Goal: Task Accomplishment & Management: Manage account settings

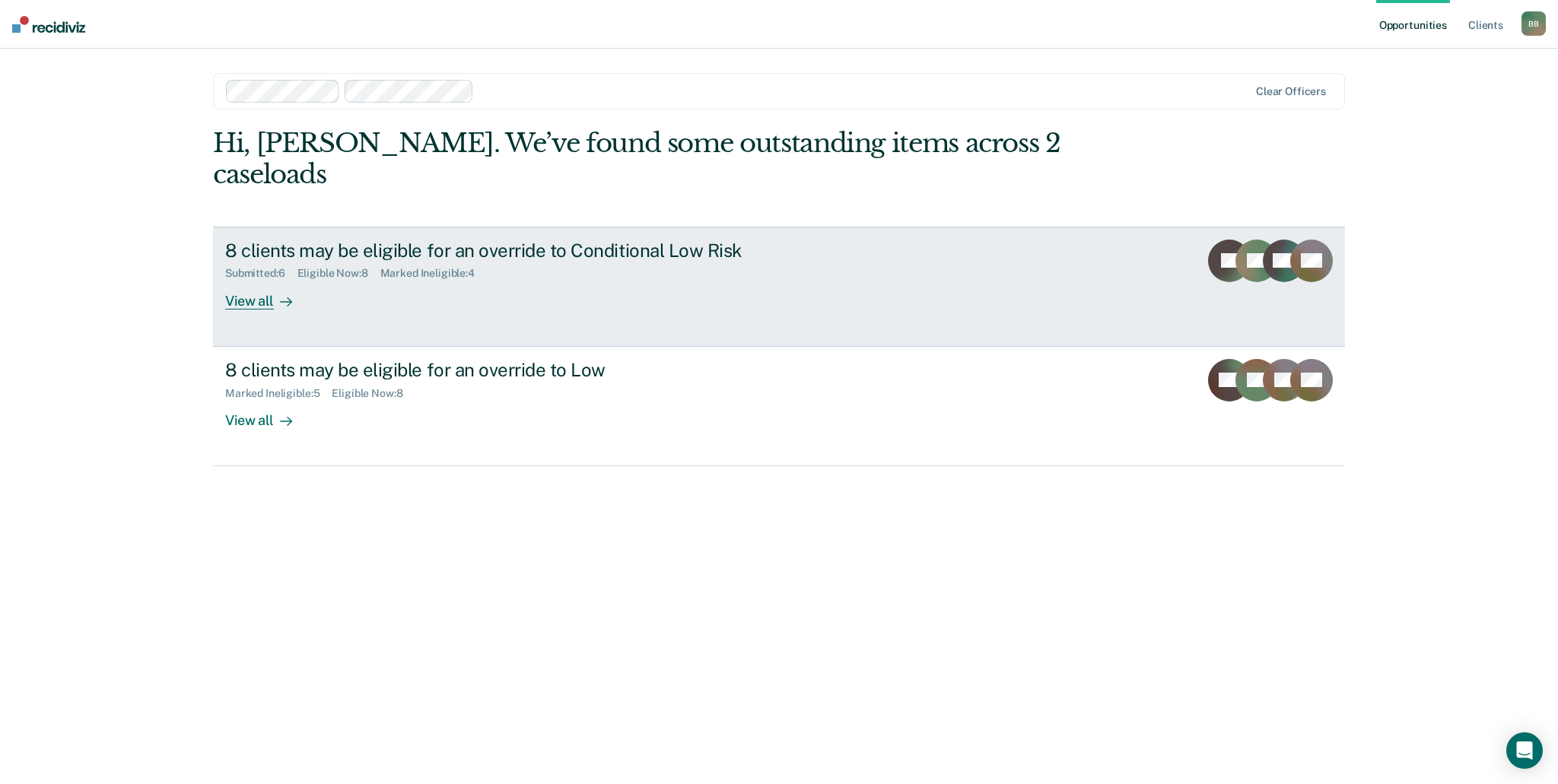
click at [761, 267] on div "8 clients may be eligible for an override to Conditional Low Risk Submitted : 6…" at bounding box center [511, 275] width 571 height 70
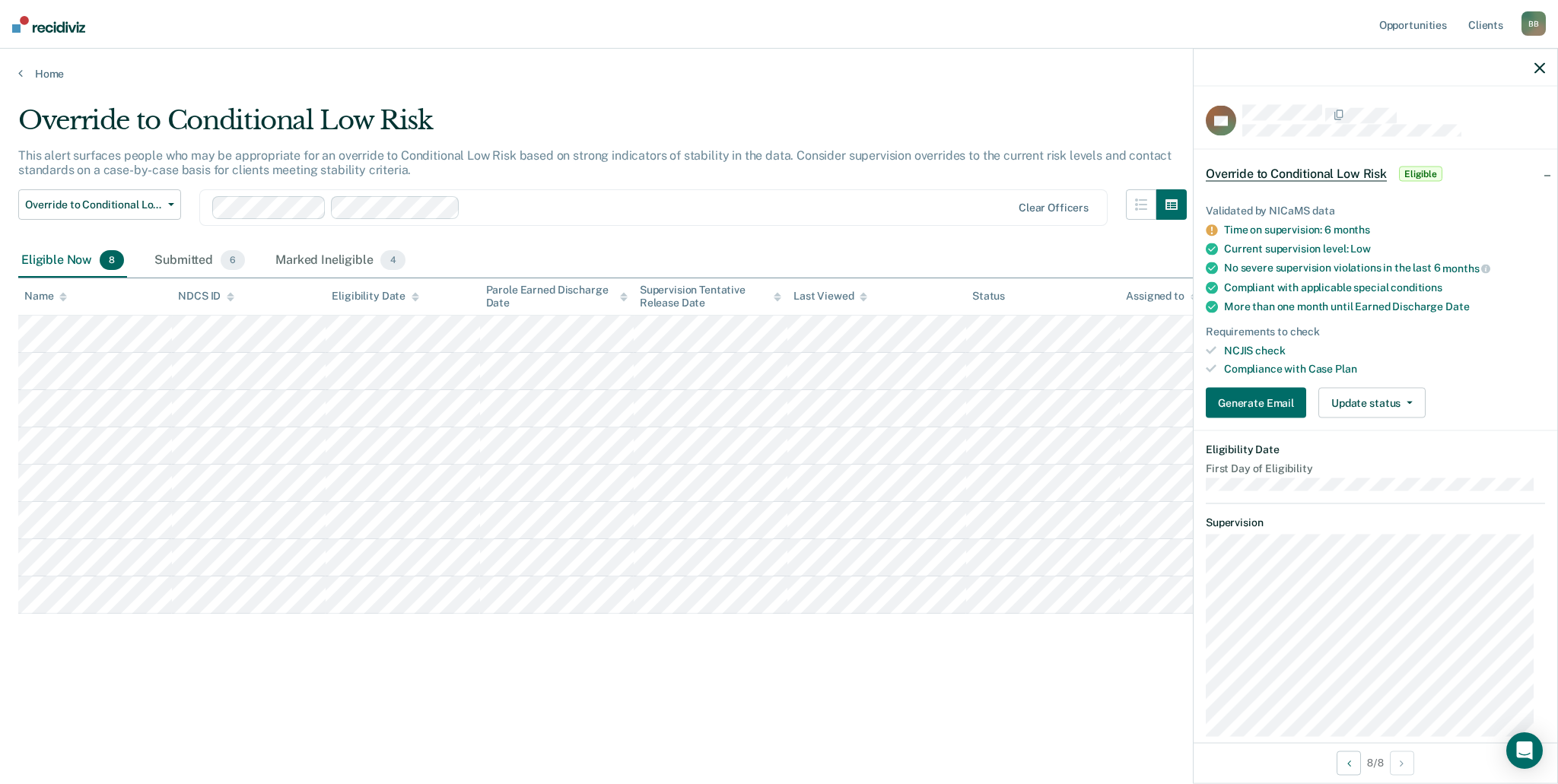
click at [1211, 228] on icon at bounding box center [1212, 230] width 12 height 12
click at [1261, 410] on button "Generate Email" at bounding box center [1256, 403] width 101 height 30
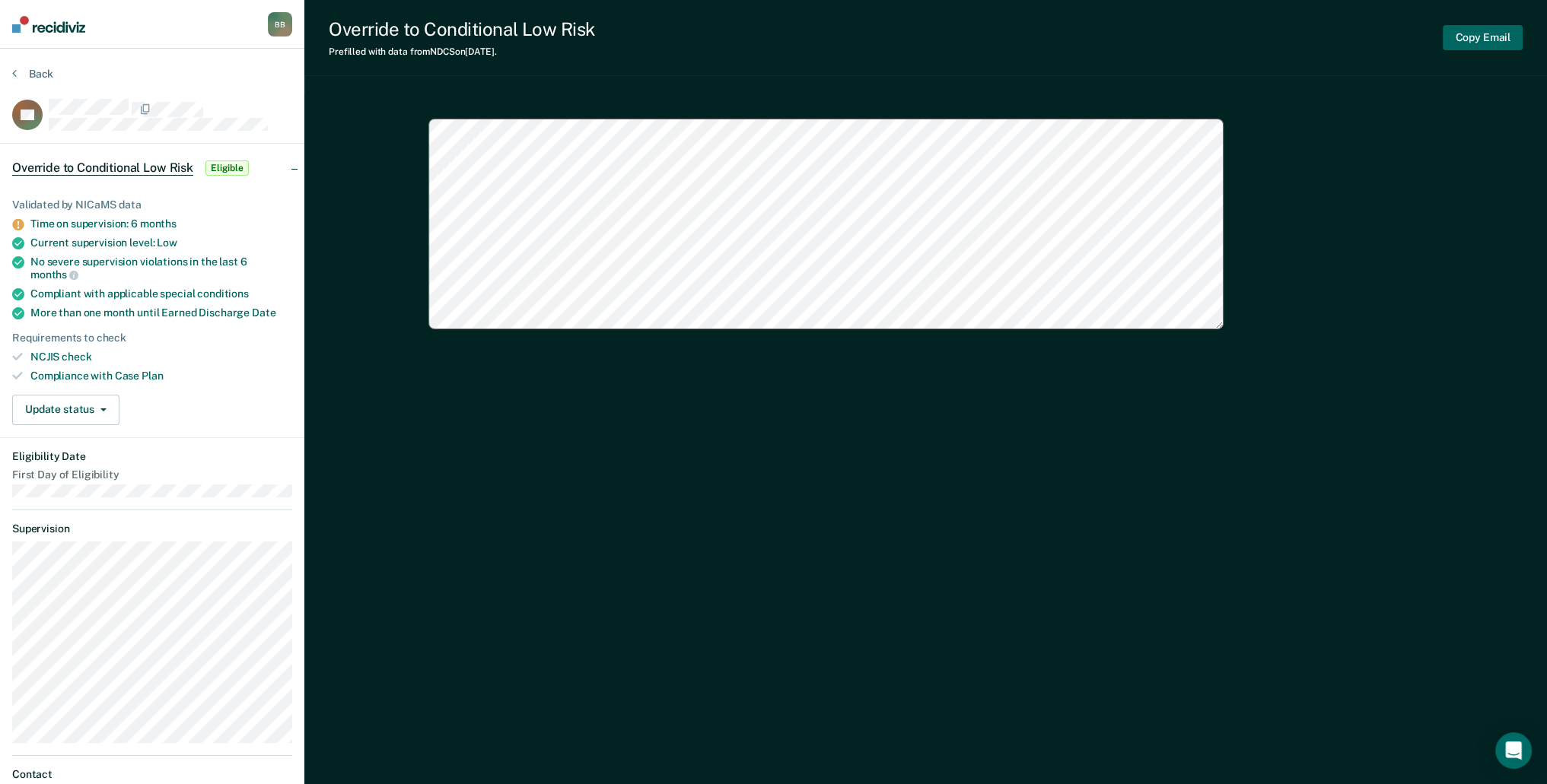
click at [1472, 36] on button "Copy Email" at bounding box center [1483, 37] width 80 height 25
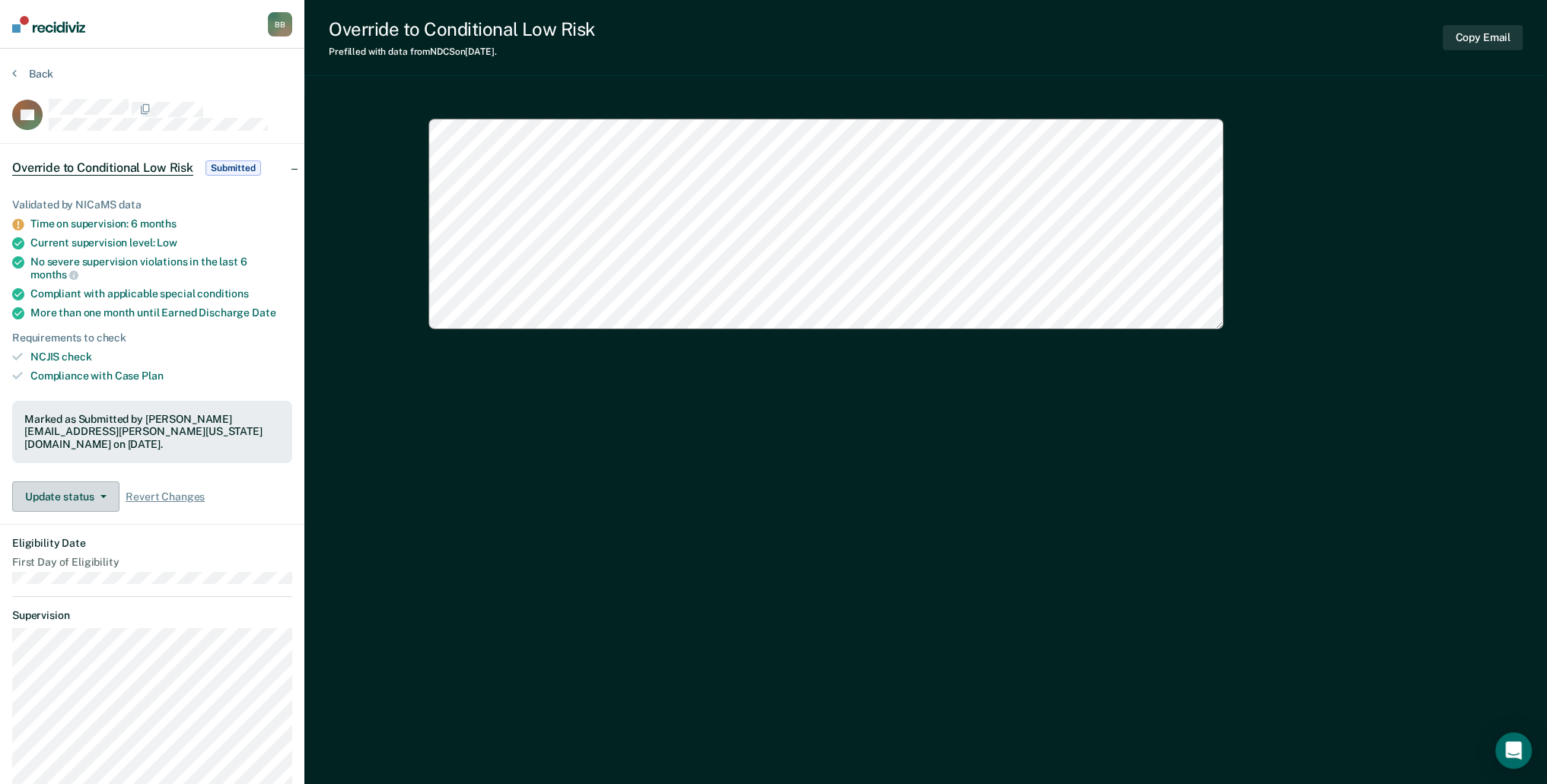
click at [96, 482] on button "Update status" at bounding box center [65, 497] width 107 height 30
click at [210, 537] on dt "Eligibility Date" at bounding box center [152, 543] width 280 height 13
click at [23, 72] on button "Back" at bounding box center [32, 74] width 41 height 13
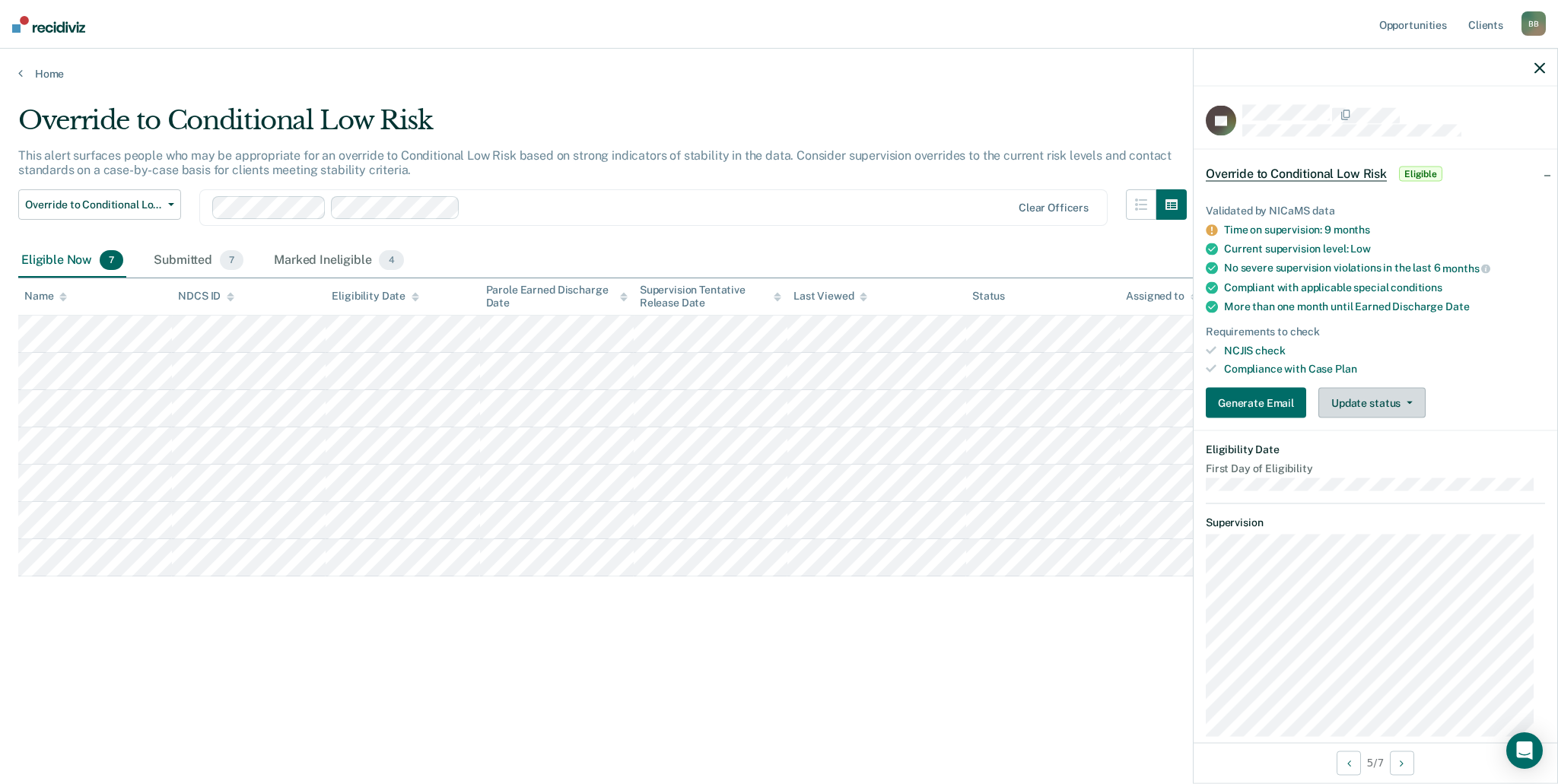
click at [1401, 402] on span "button" at bounding box center [1406, 403] width 12 height 3
click at [1435, 351] on div "NCJIS check" at bounding box center [1384, 351] width 321 height 13
click at [946, 677] on div "Override to Conditional Low Risk This alert surfaces people who may be appropri…" at bounding box center [779, 412] width 1522 height 614
click at [1230, 393] on button "Generate Email" at bounding box center [1256, 403] width 101 height 30
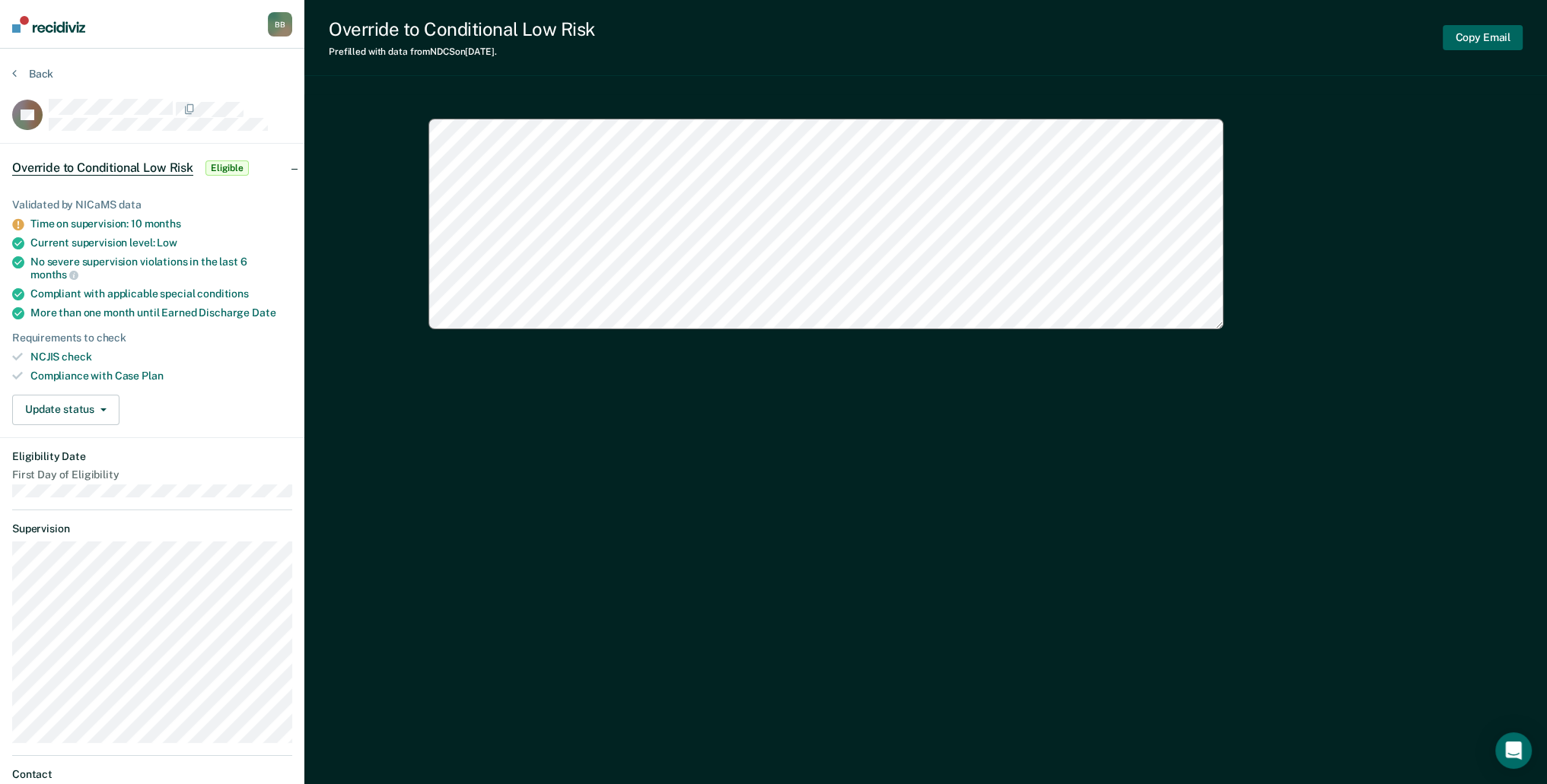
click at [1470, 31] on button "Copy Email" at bounding box center [1483, 37] width 80 height 25
type textarea "x"
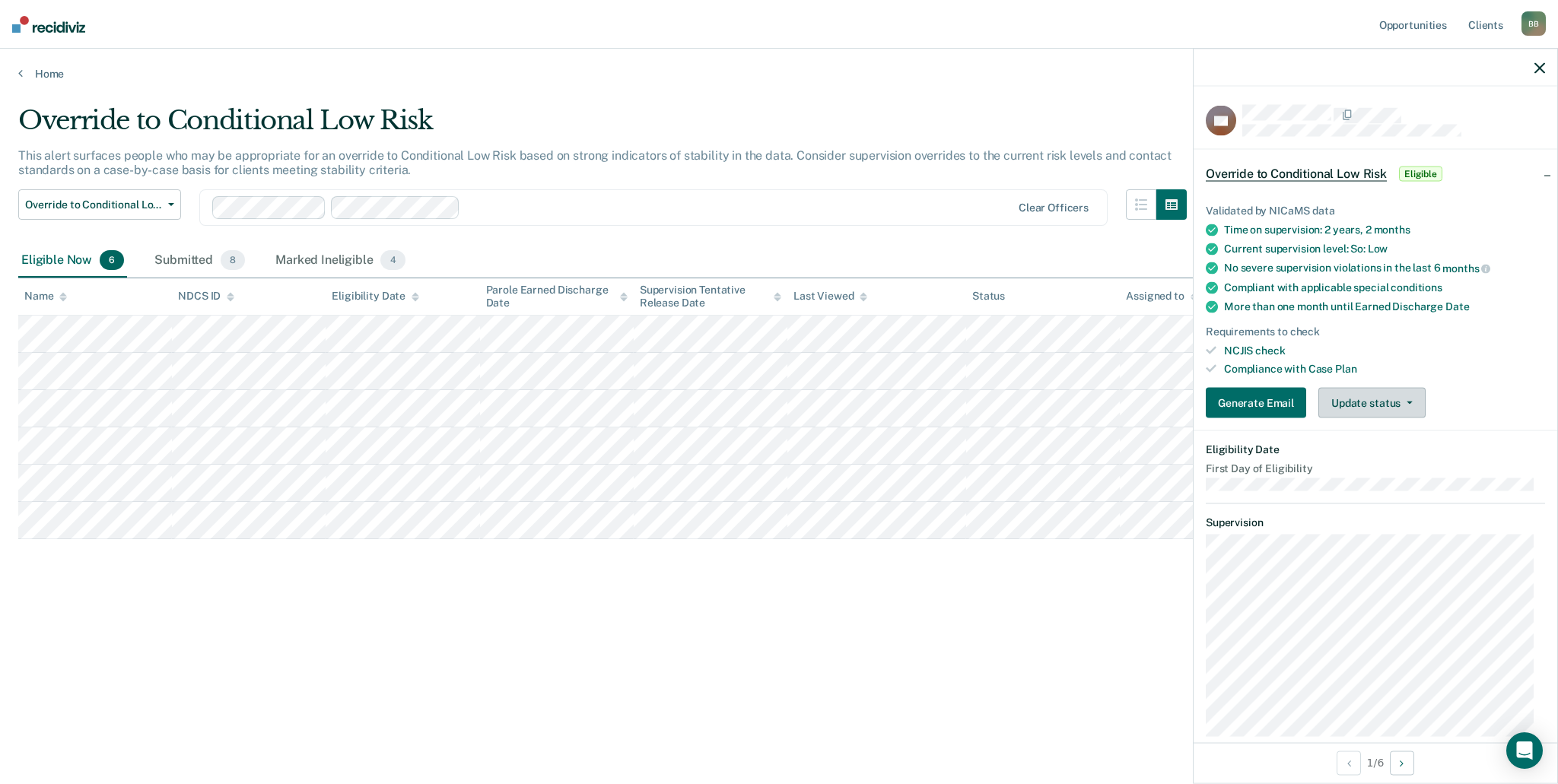
click at [1373, 394] on button "Update status" at bounding box center [1372, 403] width 107 height 30
click at [1380, 468] on button "Mark Ineligible" at bounding box center [1392, 465] width 147 height 25
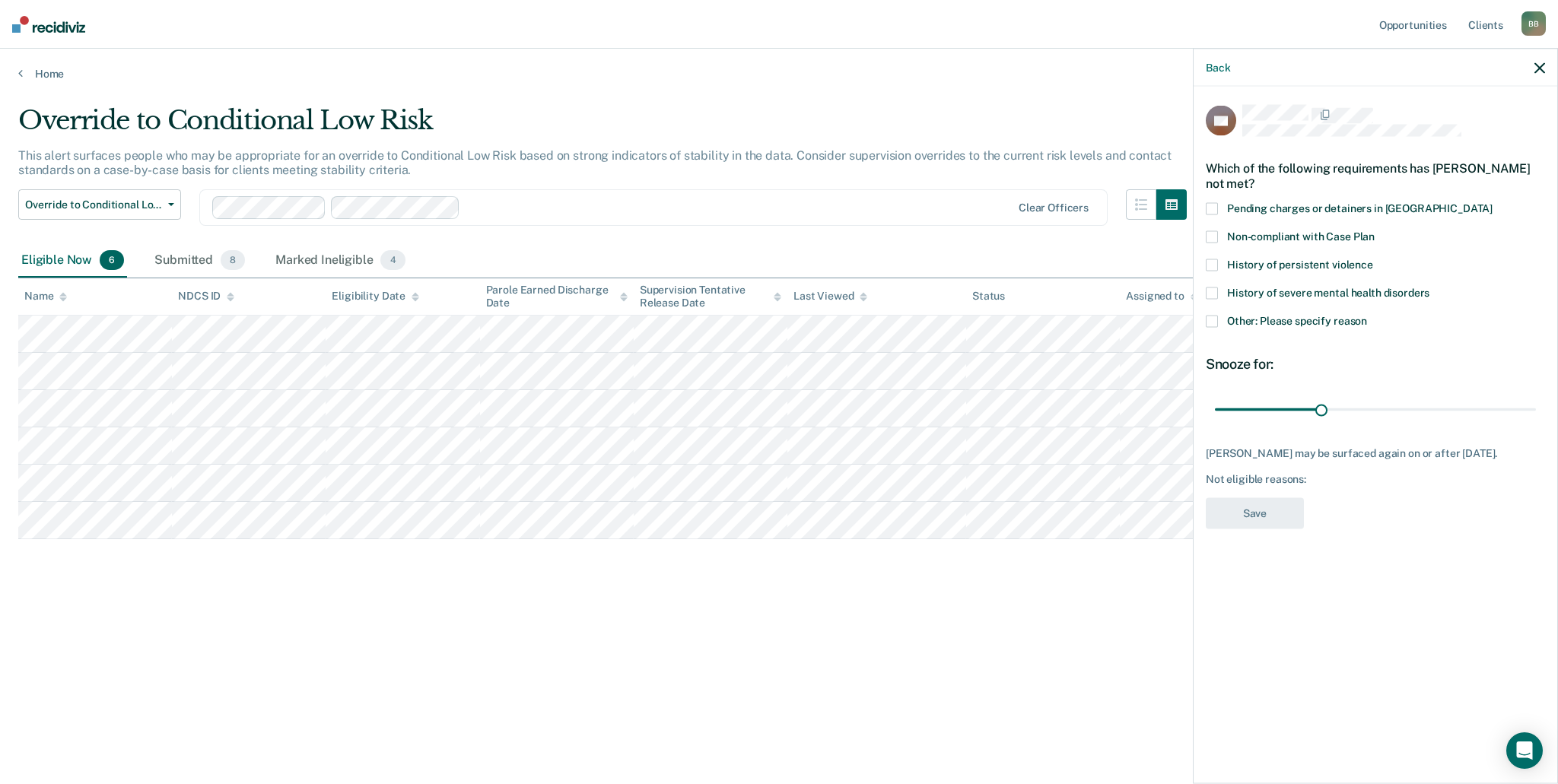
click at [1215, 315] on span at bounding box center [1212, 320] width 12 height 12
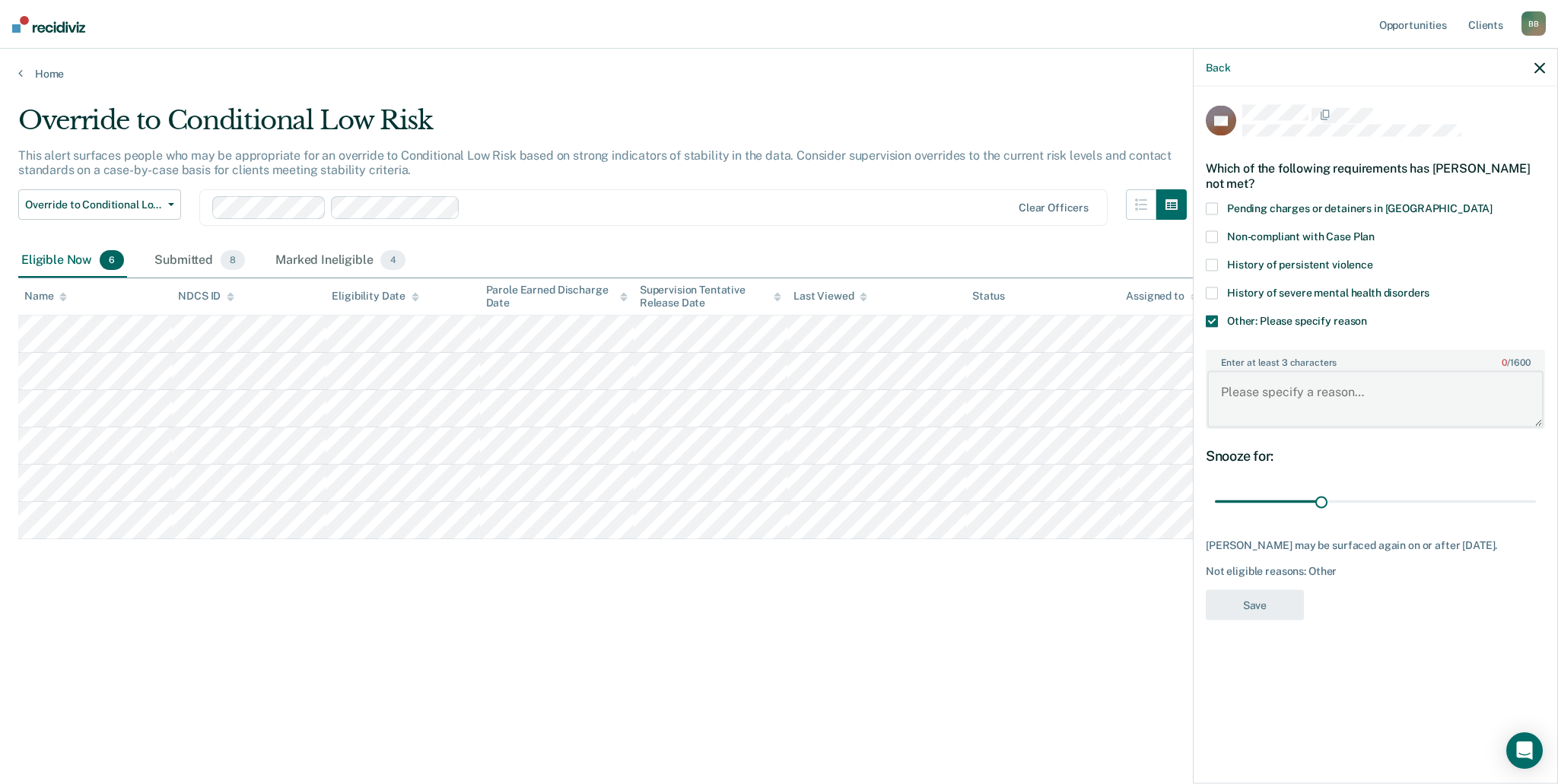
click at [1302, 394] on textarea "Enter at least 3 characters 0 / 1600" at bounding box center [1375, 399] width 337 height 56
click at [1416, 650] on div "KB Which of the following requirements has [PERSON_NAME] not met? Pending charg…" at bounding box center [1376, 433] width 364 height 694
click at [1326, 562] on div "KB Which of the following requirements has [PERSON_NAME] not met? Pending charg…" at bounding box center [1376, 368] width 339 height 525
click at [1346, 379] on textarea "SO" at bounding box center [1375, 399] width 337 height 56
type textarea "Sex offense currently require monthly meetings."
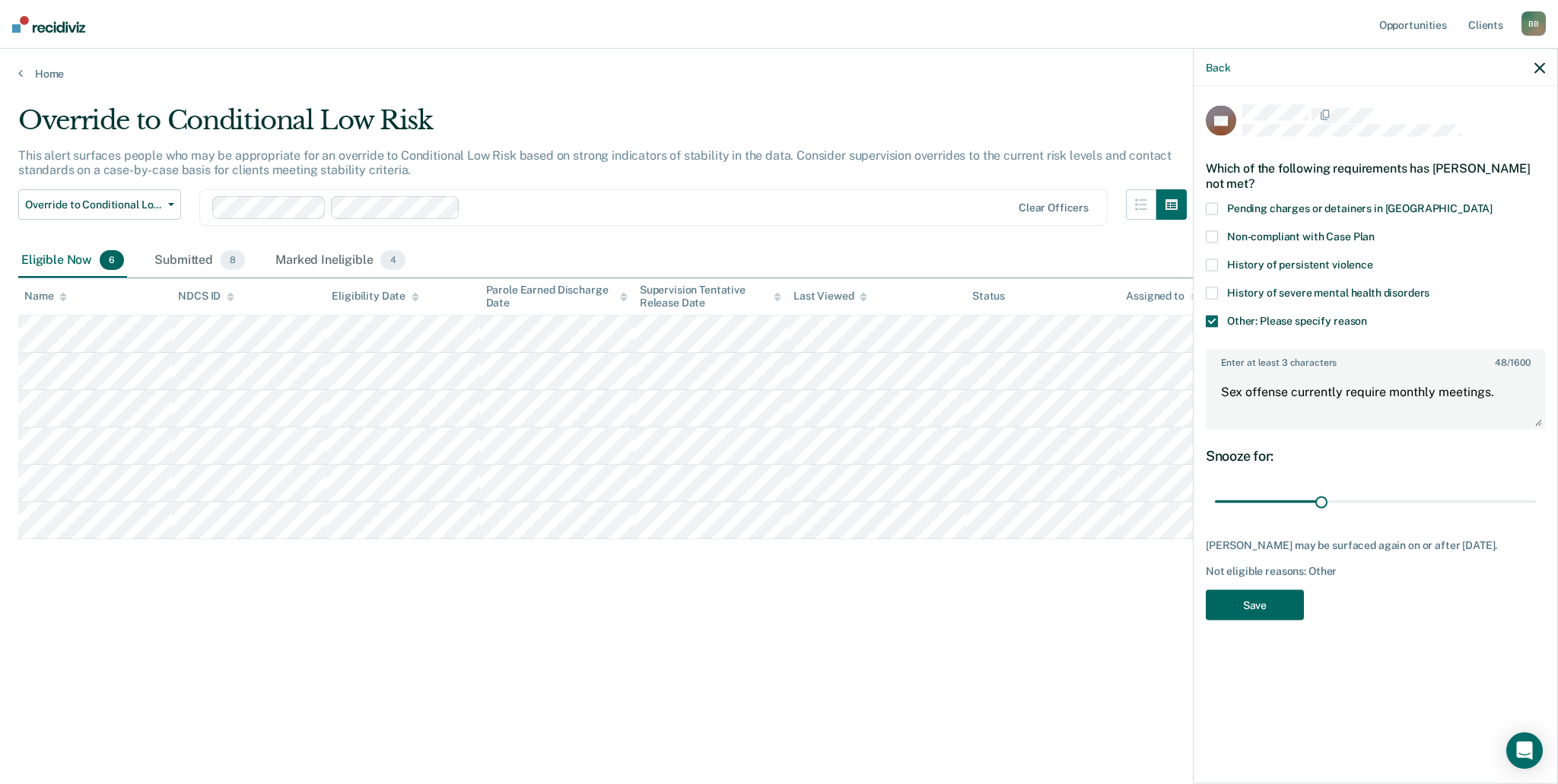
click at [1267, 596] on button "Save" at bounding box center [1256, 605] width 99 height 31
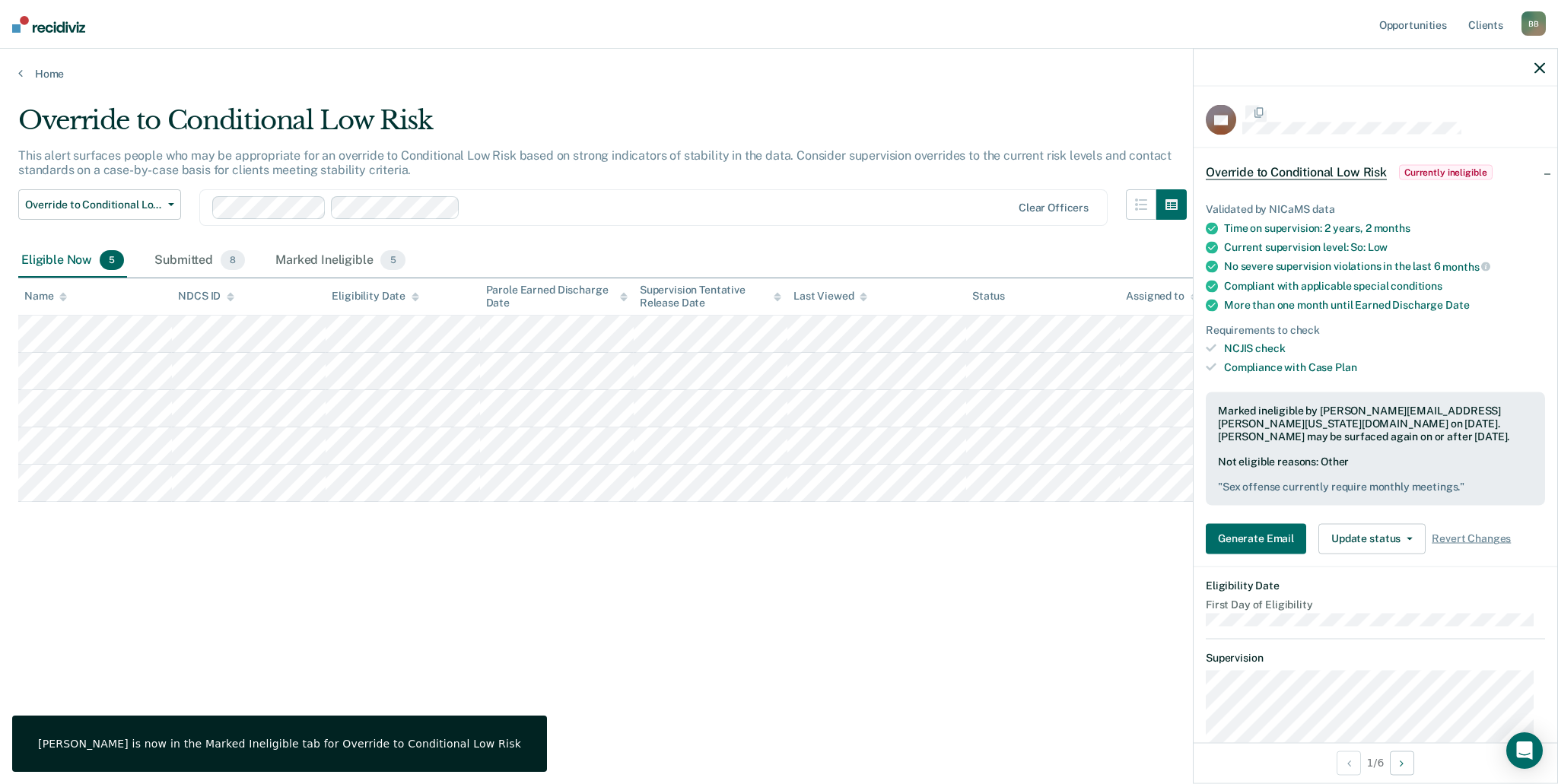
click at [1035, 660] on div "Override to Conditional Low Risk This alert surfaces people who may be appropri…" at bounding box center [779, 388] width 1522 height 565
click at [928, 660] on div "Override to Conditional Low Risk This alert surfaces people who may be appropri…" at bounding box center [779, 388] width 1522 height 565
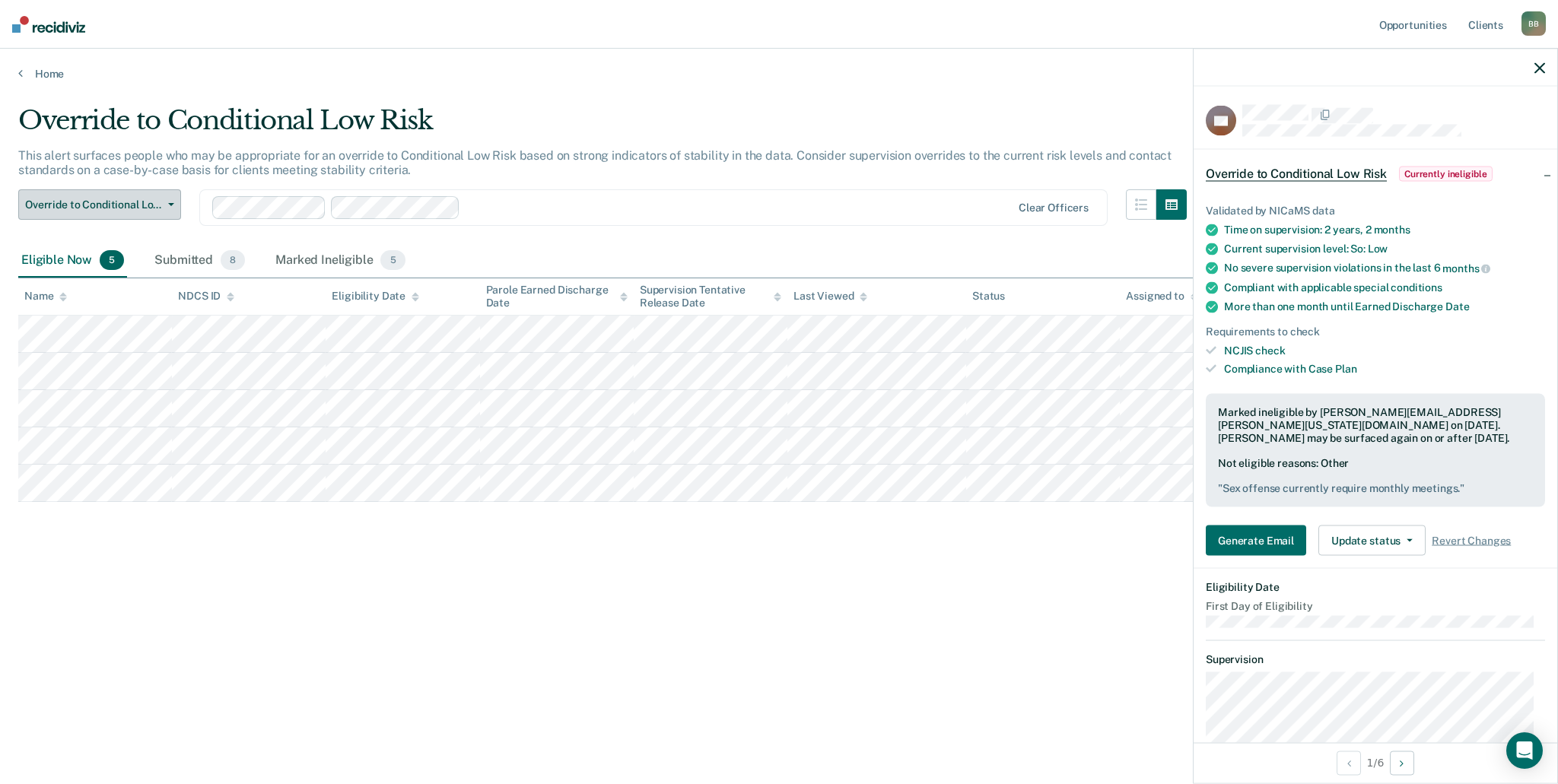
click at [137, 194] on button "Override to Conditional Low Risk" at bounding box center [100, 205] width 163 height 30
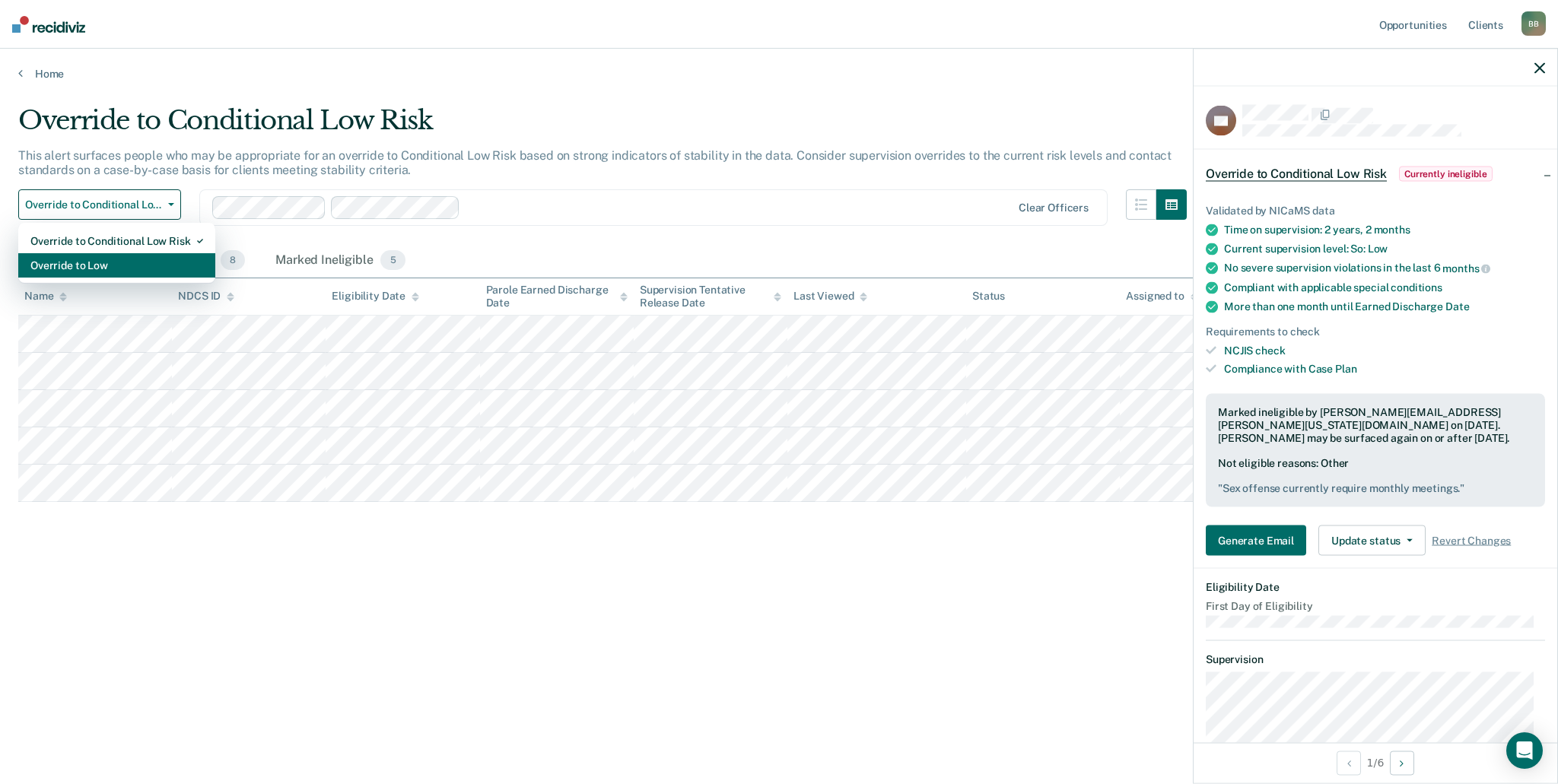
click at [116, 258] on div "Override to Low" at bounding box center [117, 265] width 173 height 25
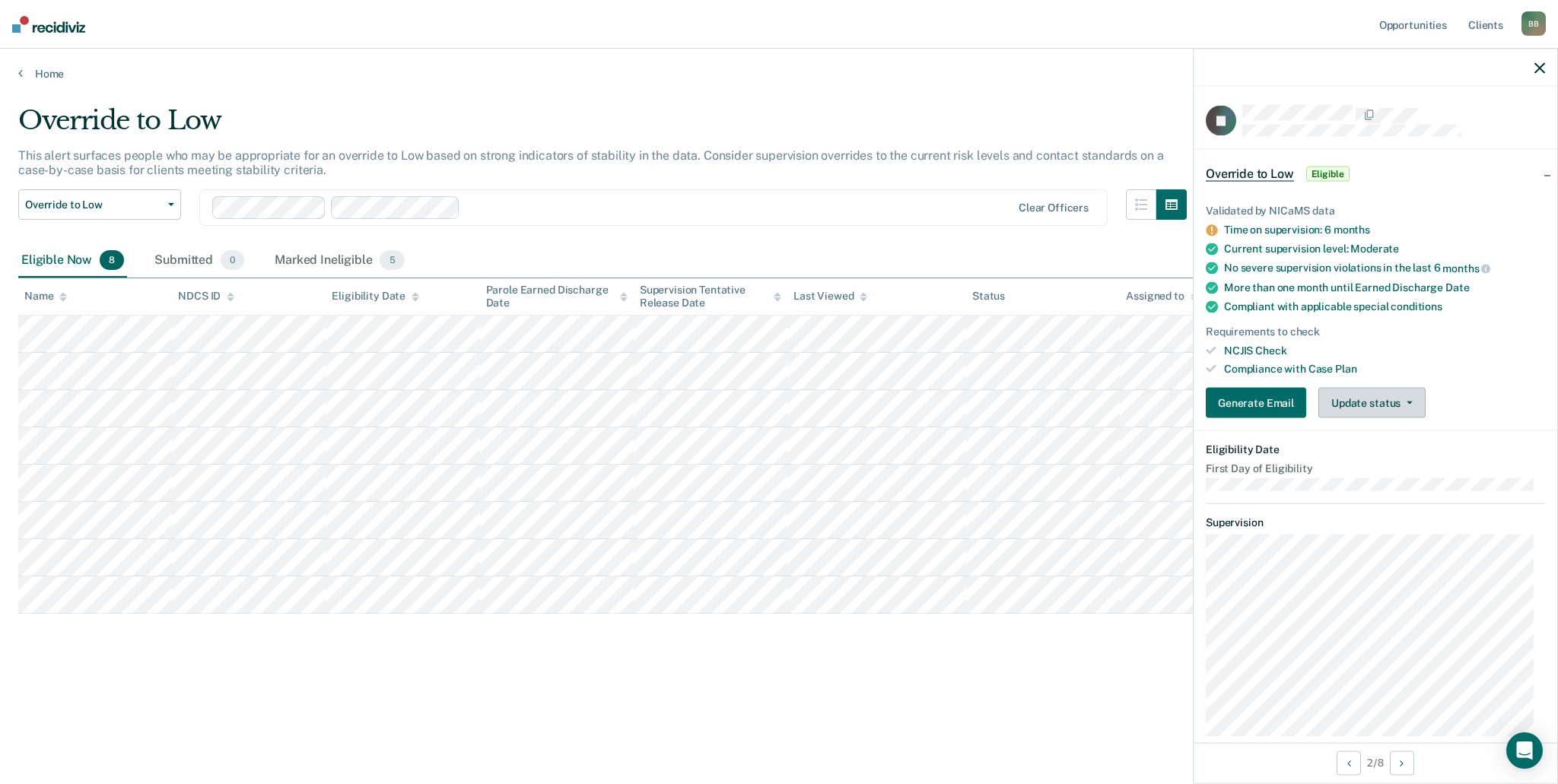
click at [1387, 402] on button "Update status" at bounding box center [1372, 403] width 107 height 30
click at [1373, 467] on button "Mark Ineligible" at bounding box center [1392, 465] width 147 height 25
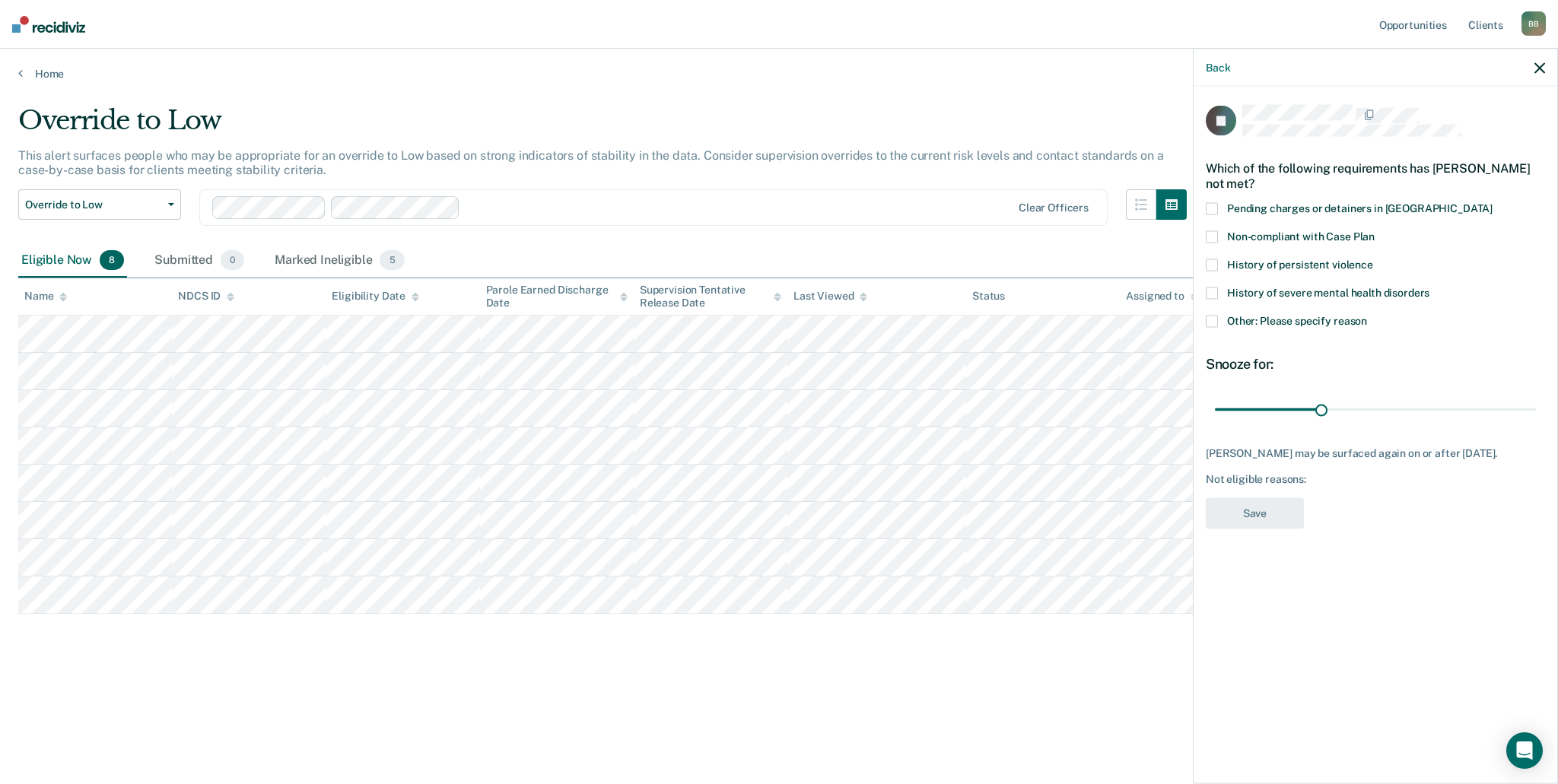
click at [1306, 238] on span "Non-compliant with Case Plan" at bounding box center [1301, 235] width 148 height 12
click at [1266, 526] on button "Save" at bounding box center [1256, 513] width 99 height 31
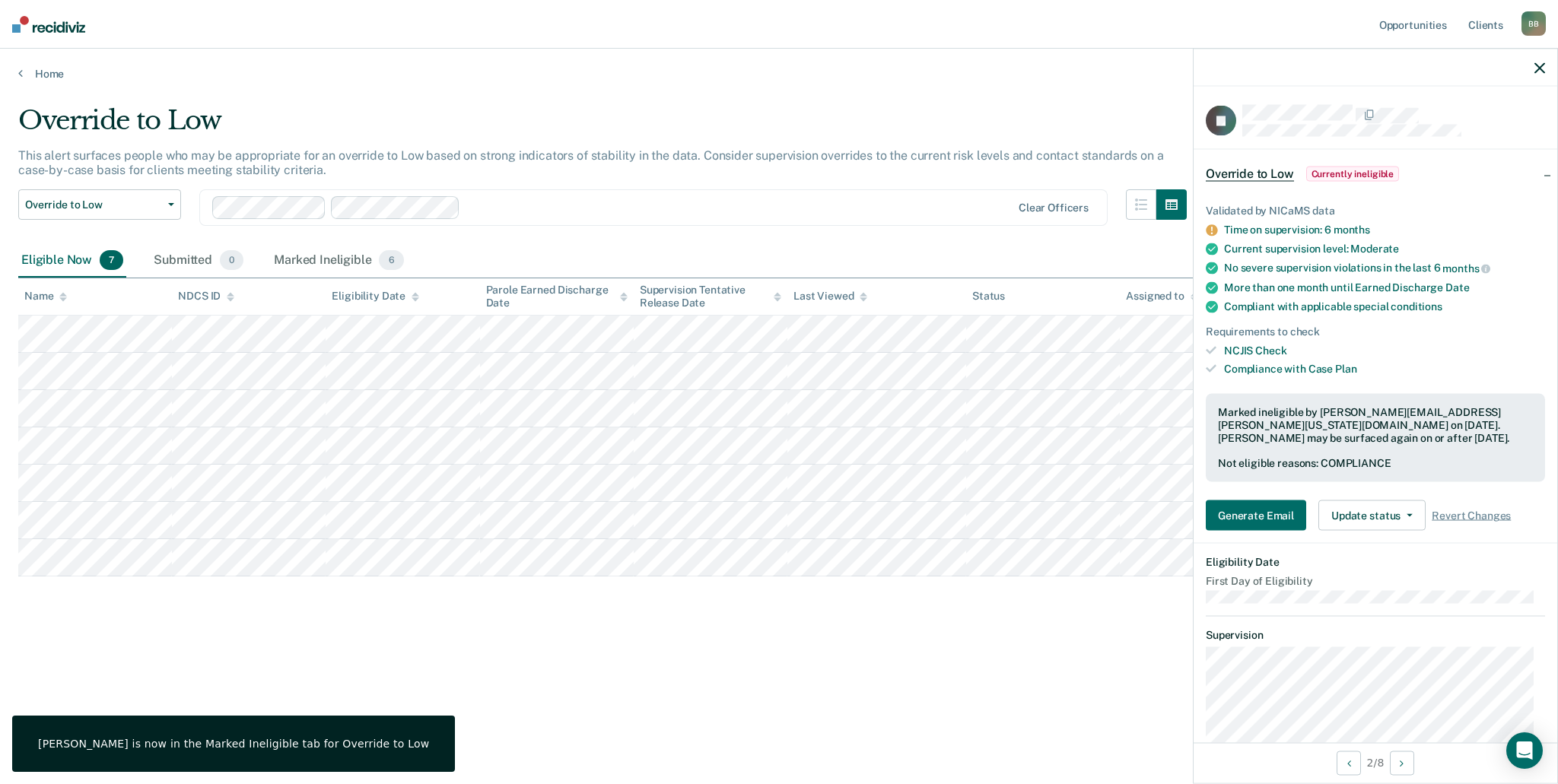
click at [741, 611] on div "Override to Low This alert surfaces people who may be appropriate for an overri…" at bounding box center [779, 388] width 1522 height 565
click at [1538, 68] on icon "button" at bounding box center [1539, 67] width 10 height 10
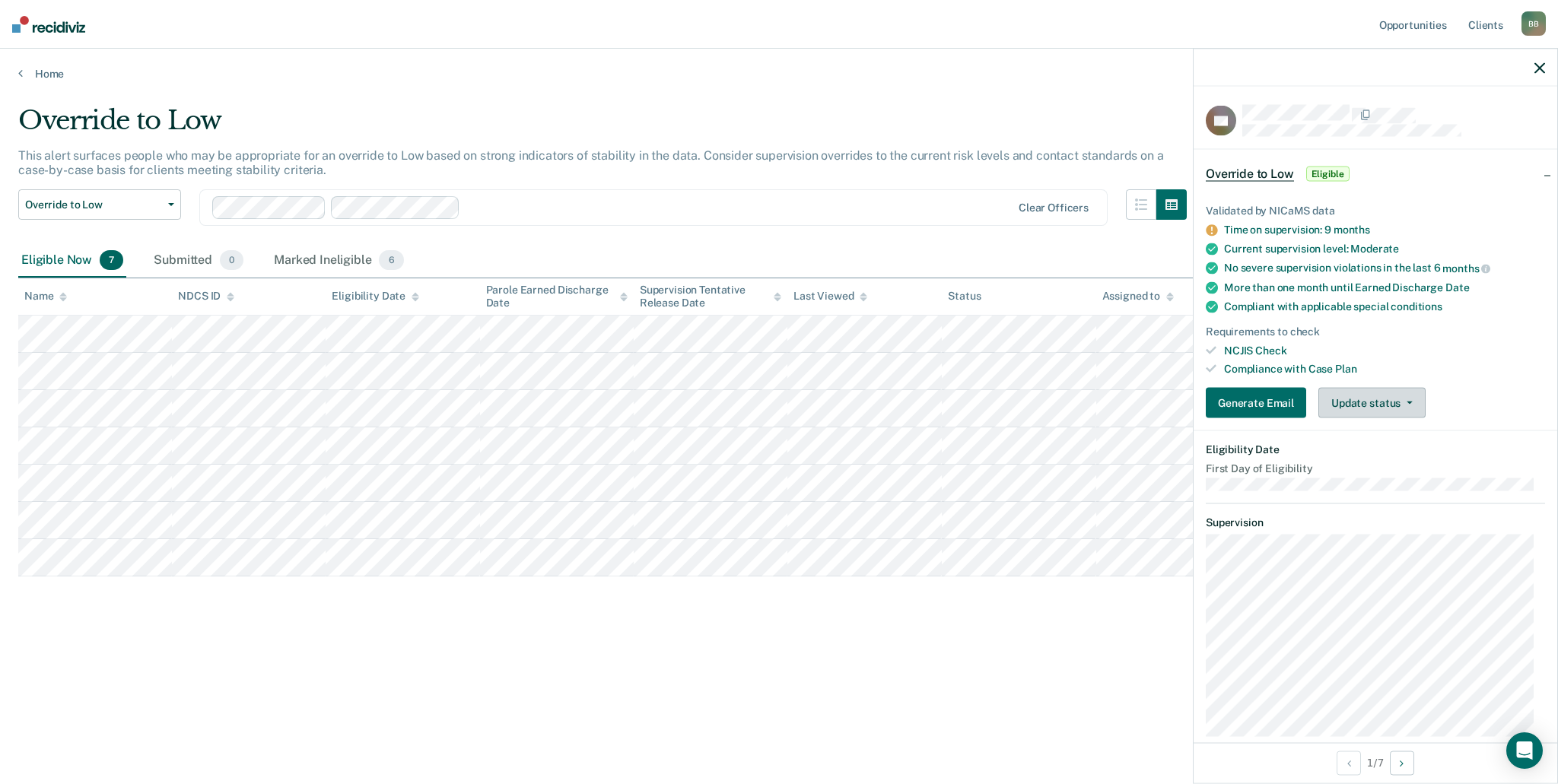
click at [1415, 398] on button "Update status" at bounding box center [1372, 403] width 107 height 30
click at [930, 681] on div "Override to Low This alert surfaces people who may be appropriate for an overri…" at bounding box center [779, 412] width 1522 height 614
click at [1543, 67] on icon "button" at bounding box center [1539, 67] width 10 height 10
